Goal: Complete application form

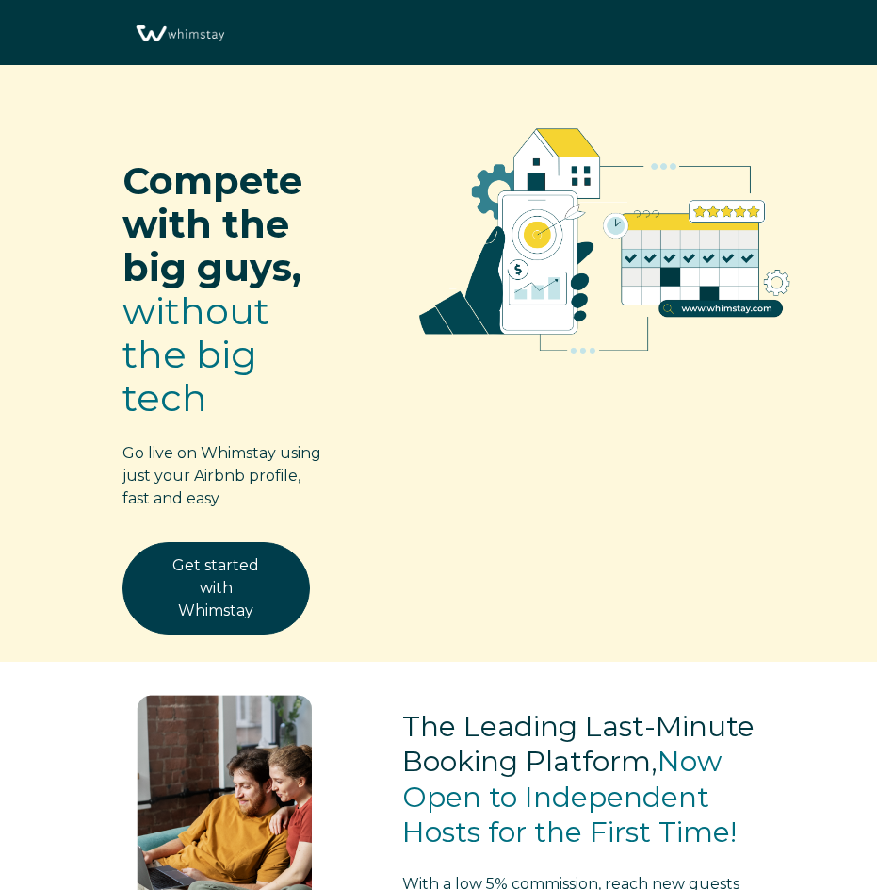
select select "US"
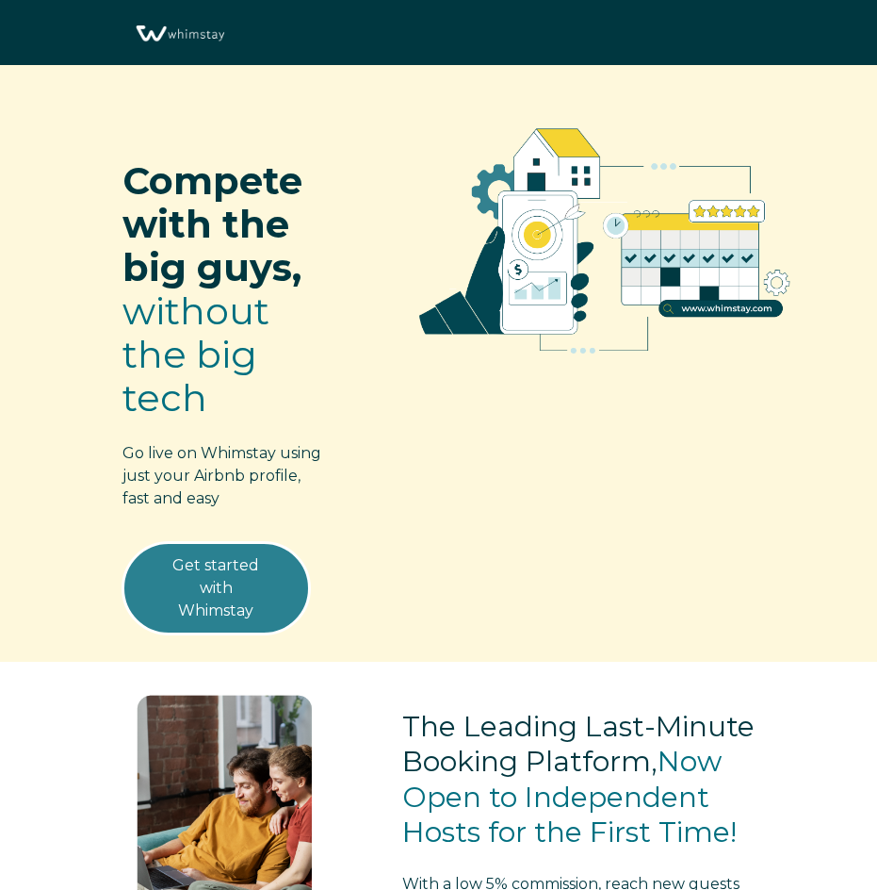
click at [212, 592] on link "Get started with Whimstay" at bounding box center [217, 588] width 188 height 92
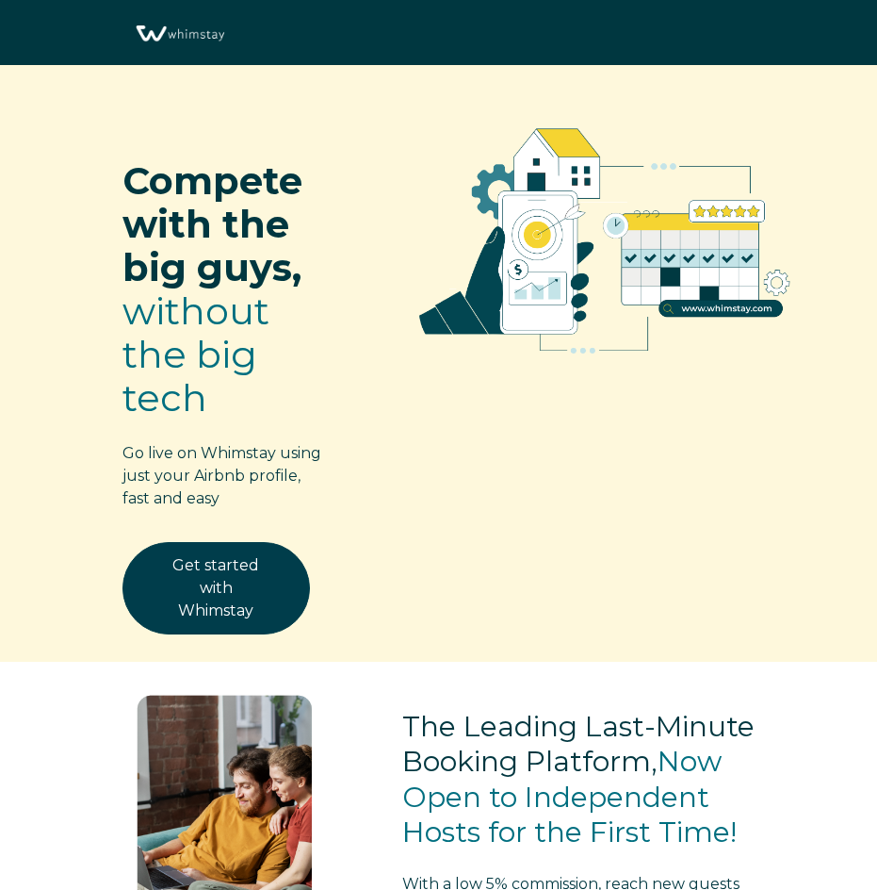
select select "US"
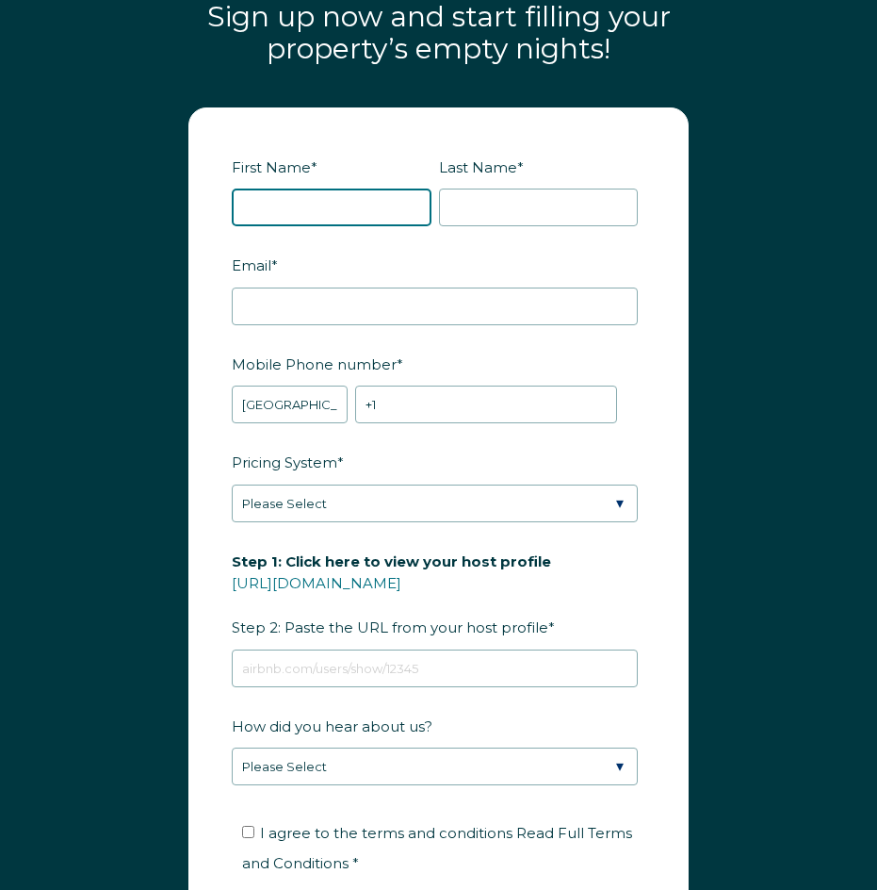
click at [272, 205] on input "First Name *" at bounding box center [332, 208] width 200 height 38
type input "Ella"
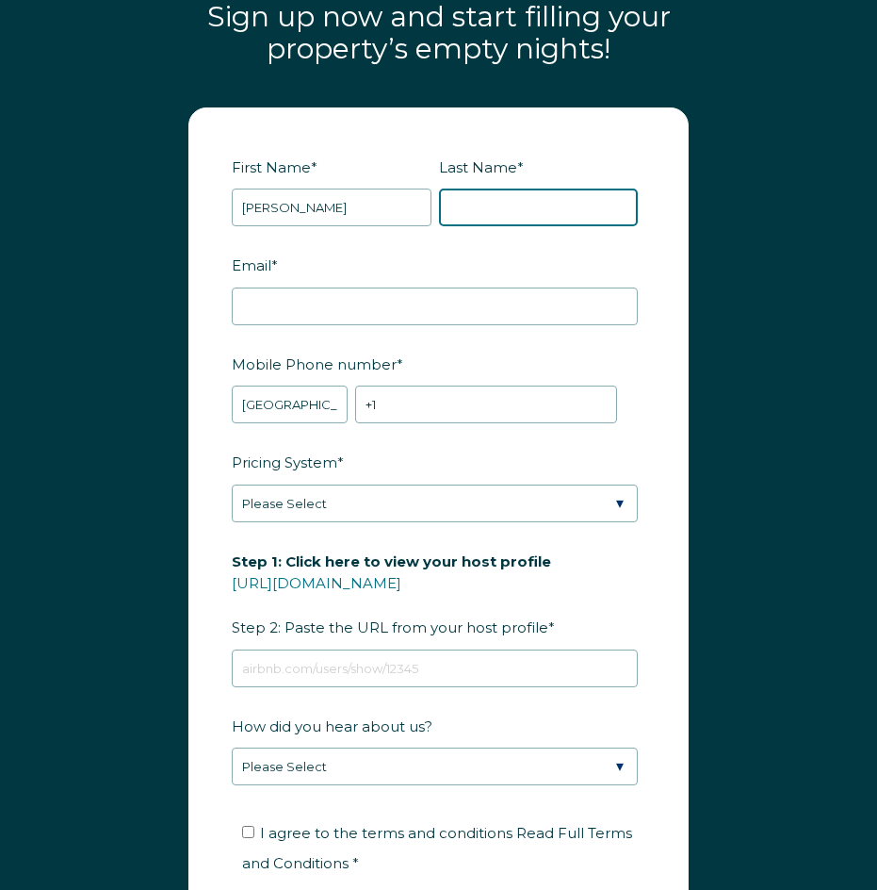
type input "adams"
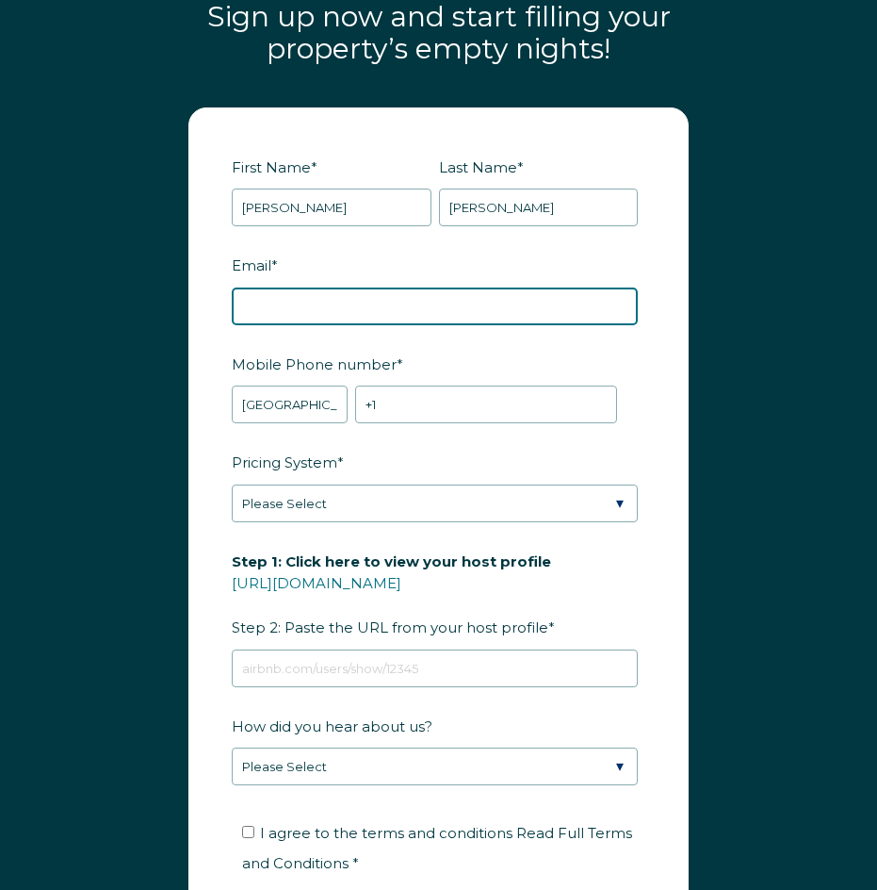
type input "ella.adams1110@gmail.com"
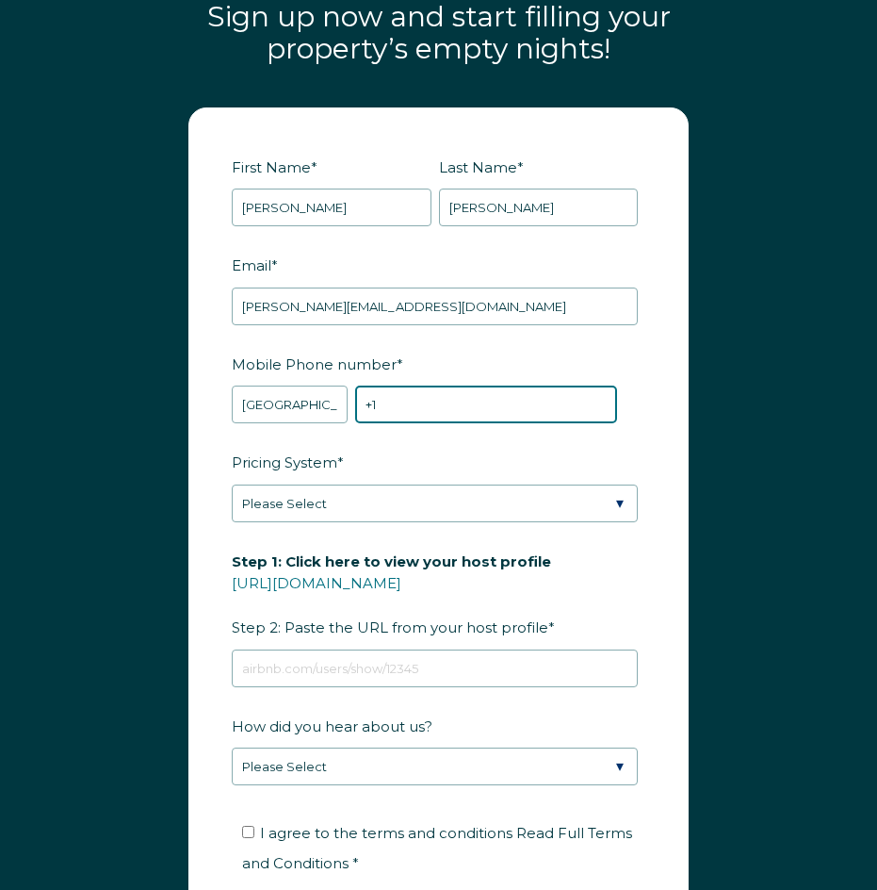
type input "+1 5165108645"
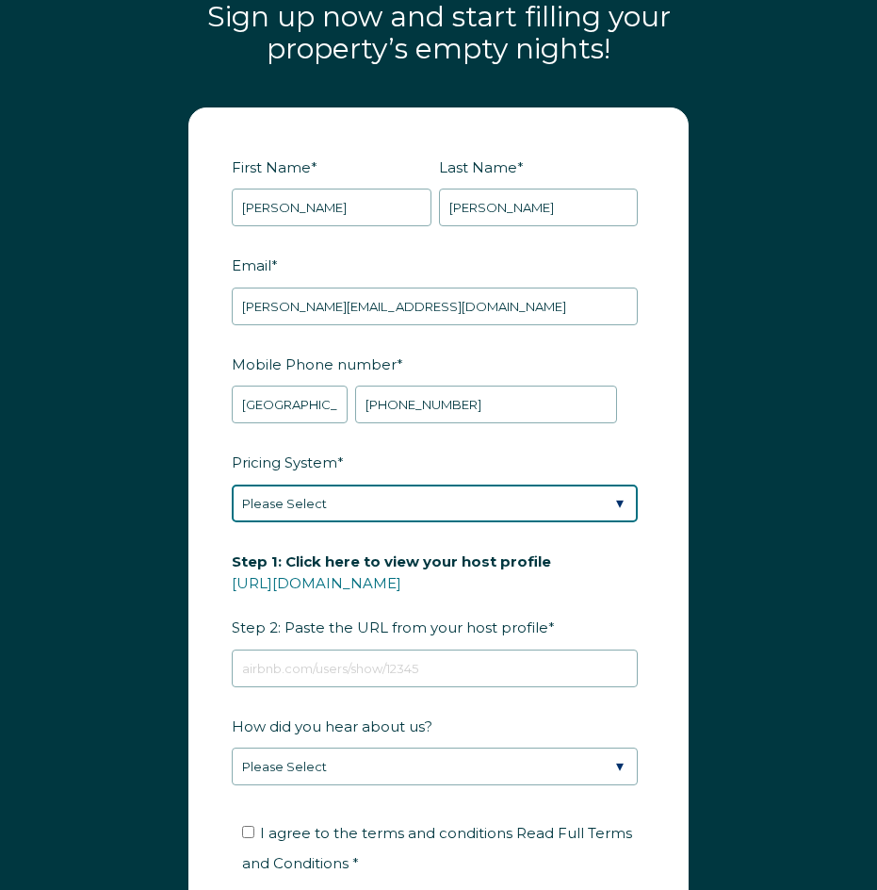
click at [617, 505] on select "Please Select Manual Airbnb Smart Pricing PriceLabs Wheelhouse Beyond Pricing 3…" at bounding box center [435, 503] width 406 height 38
select select "Manual"
click at [232, 484] on select "Please Select Manual Airbnb Smart Pricing PriceLabs Wheelhouse Beyond Pricing 3…" at bounding box center [435, 503] width 406 height 38
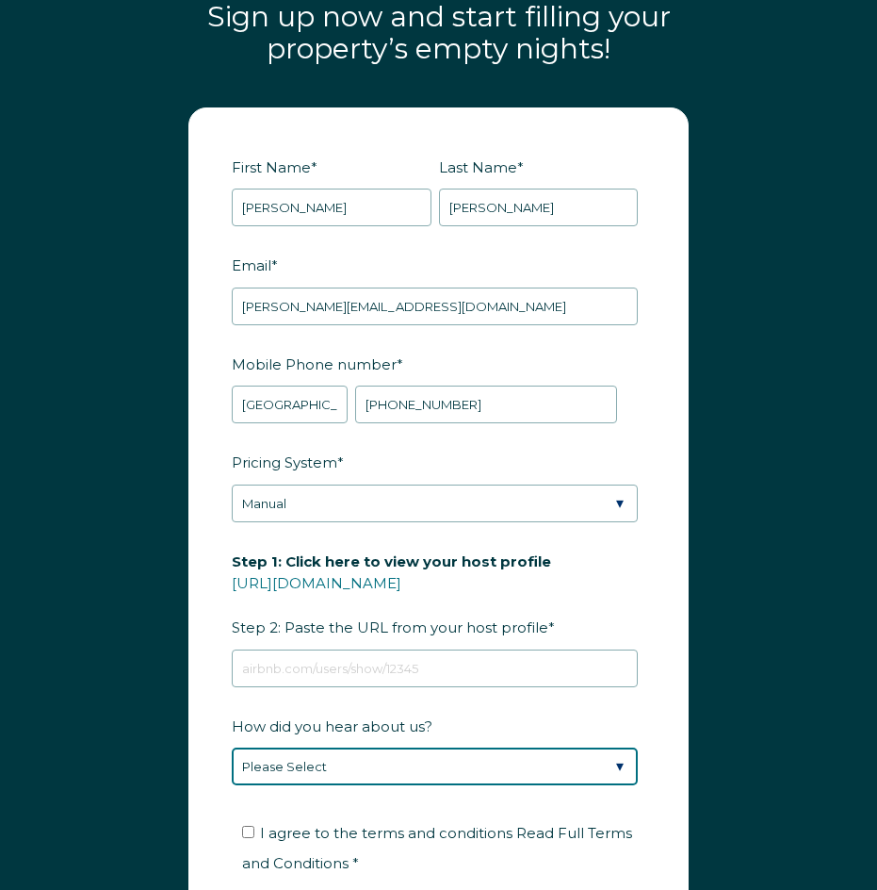
click at [618, 762] on select "Please Select Discovered Whimstay at an event or conference Found Whimstay thro…" at bounding box center [435, 766] width 406 height 38
select select "Google Search"
click at [232, 747] on select "Please Select Discovered Whimstay at an event or conference Found Whimstay thro…" at bounding box center [435, 766] width 406 height 38
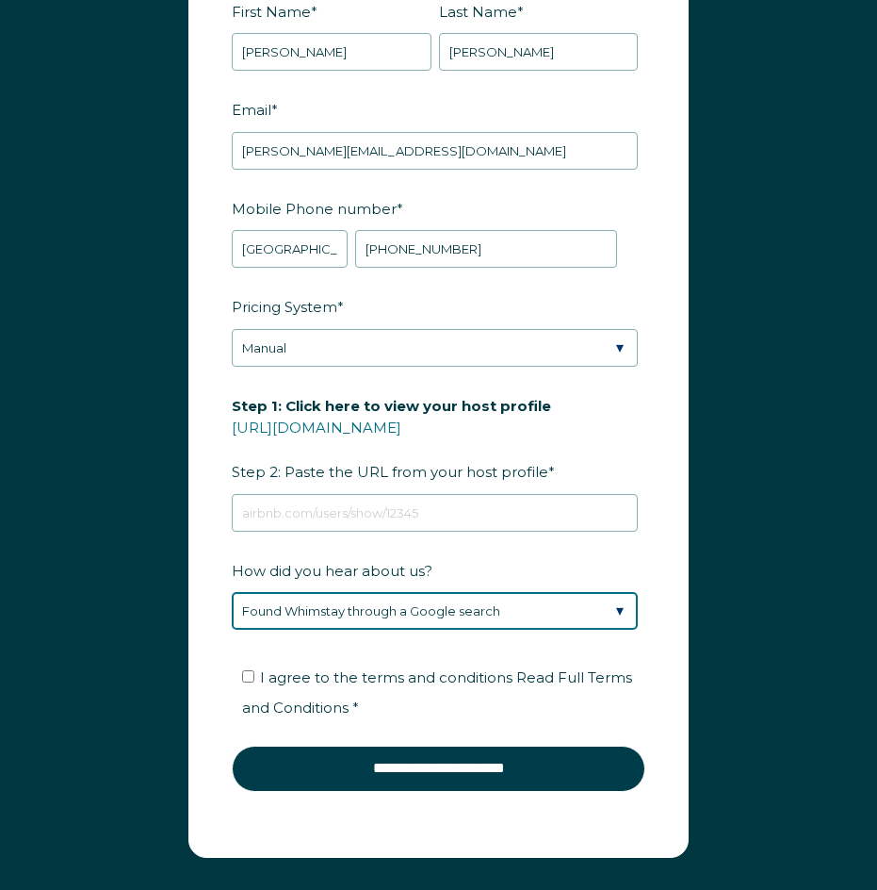
scroll to position [2621, 0]
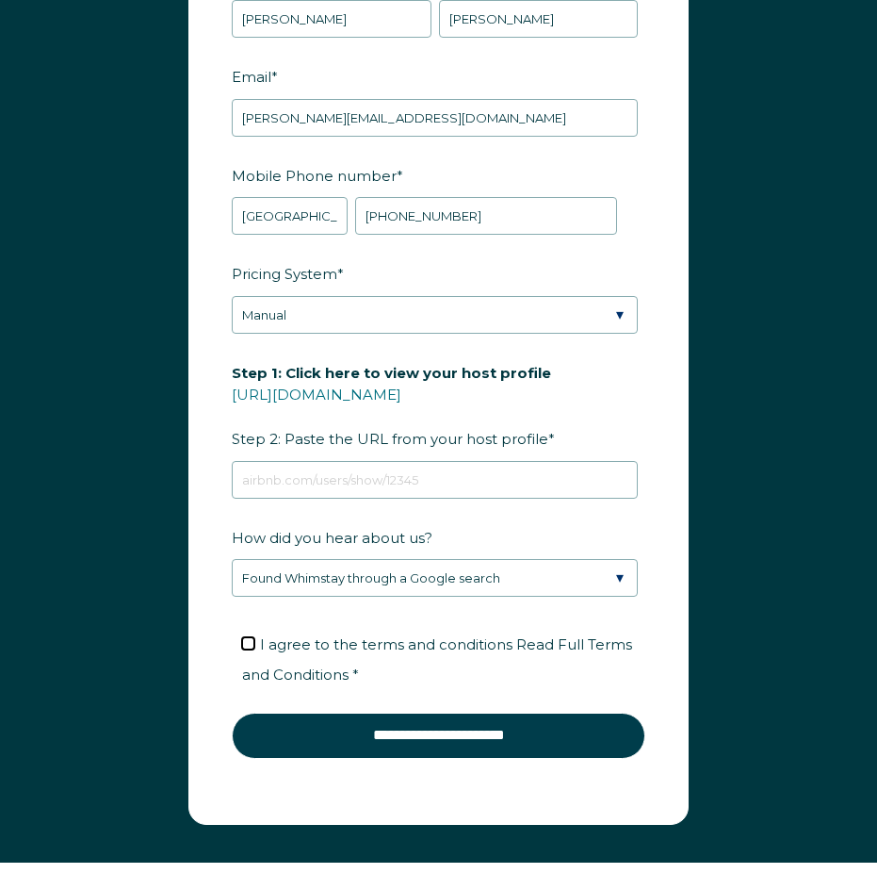
click at [251, 645] on input "I agree to the terms and conditions Read Full Terms and Conditions *" at bounding box center [248, 643] width 12 height 12
checkbox input "true"
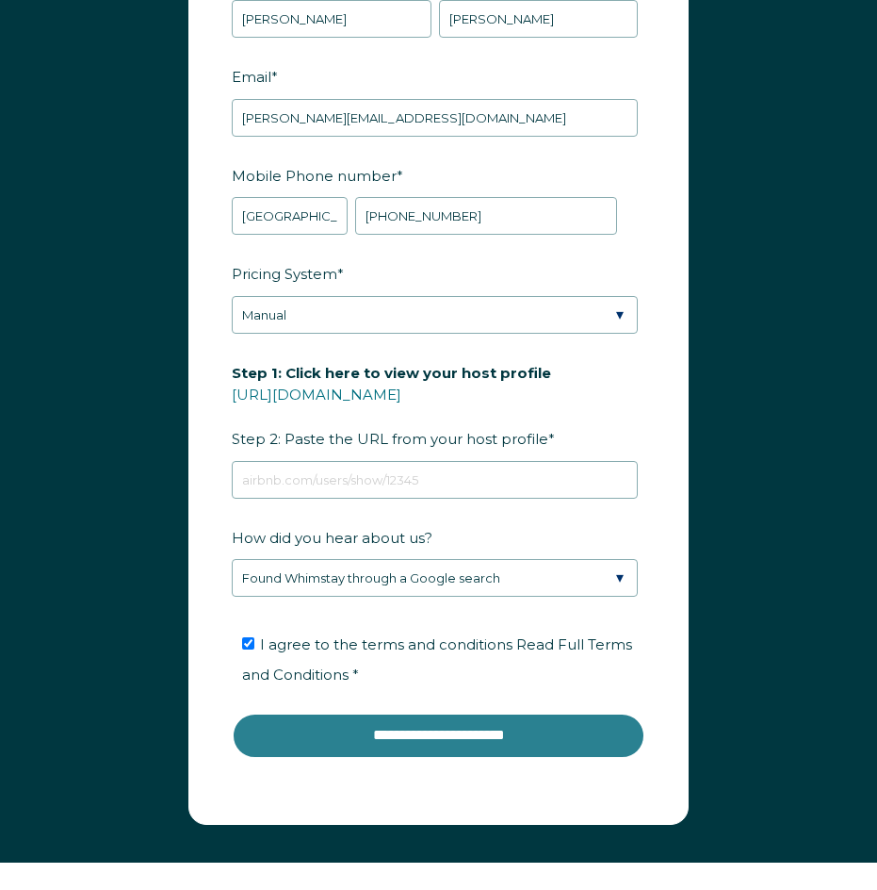
click at [384, 738] on input "**********" at bounding box center [439, 735] width 414 height 45
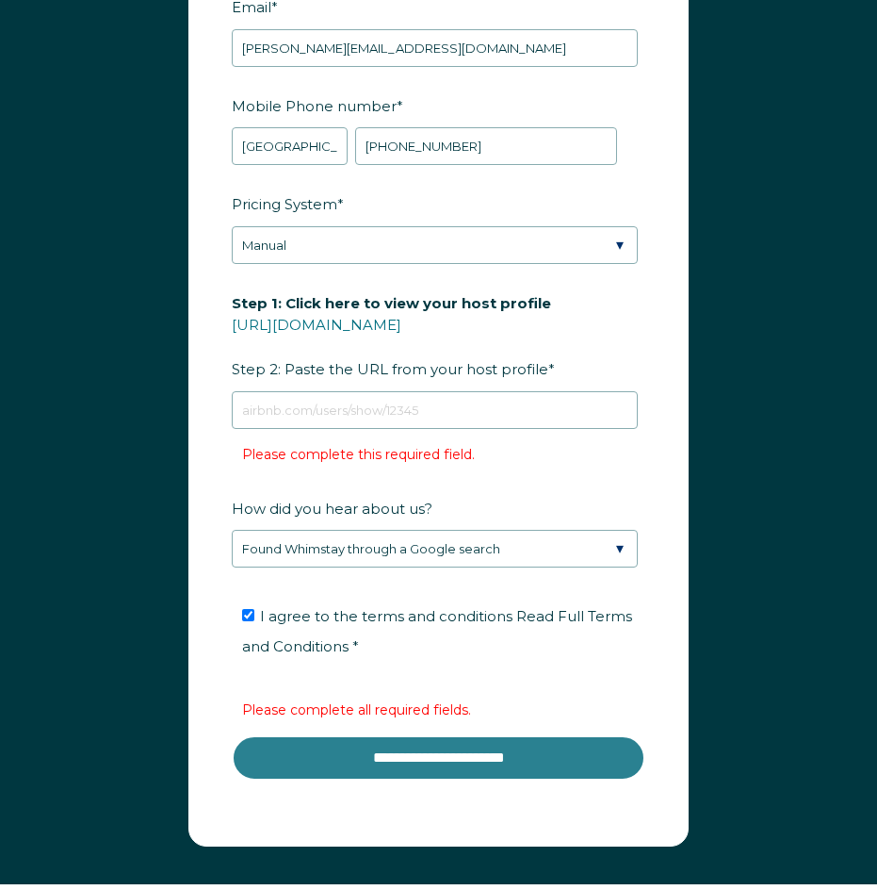
scroll to position [2715, 0]
